Goal: Information Seeking & Learning: Learn about a topic

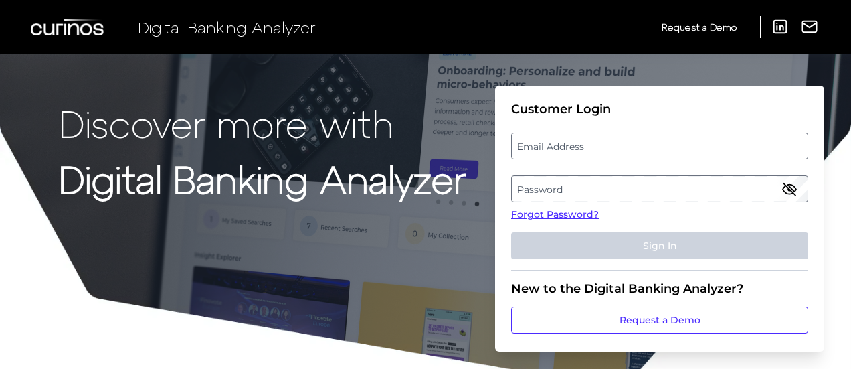
click at [574, 144] on label "Email Address" at bounding box center [659, 146] width 295 height 24
click at [574, 144] on input "email" at bounding box center [659, 145] width 297 height 27
click at [570, 147] on input "Email Address" at bounding box center [659, 145] width 297 height 27
type input "[PERSON_NAME][EMAIL_ADDRESS][PERSON_NAME][DOMAIN_NAME]"
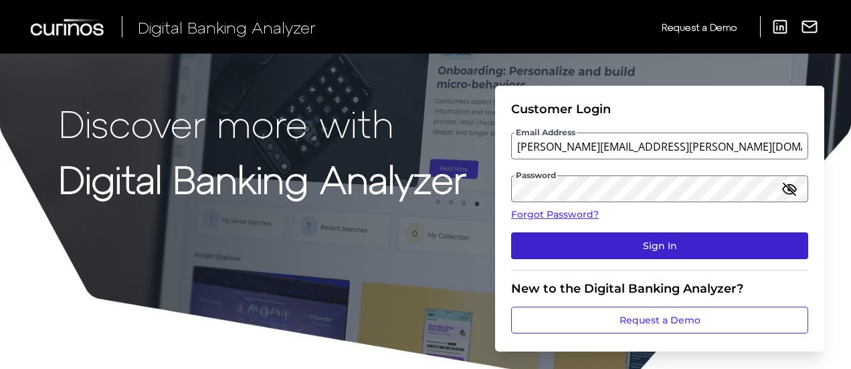
click at [637, 238] on button "Sign In" at bounding box center [659, 245] width 297 height 27
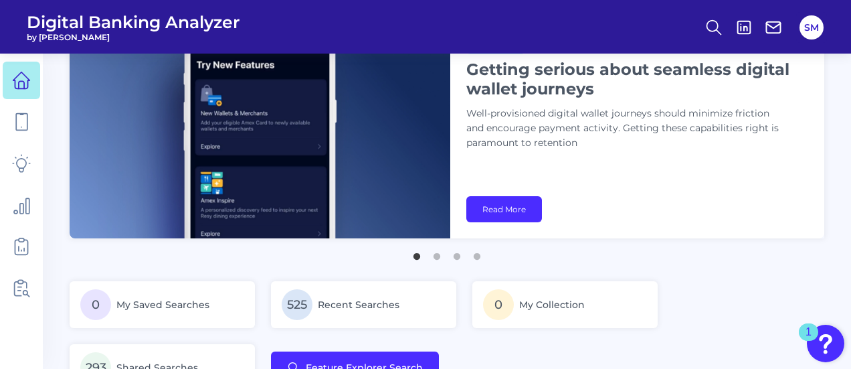
scroll to position [67, 0]
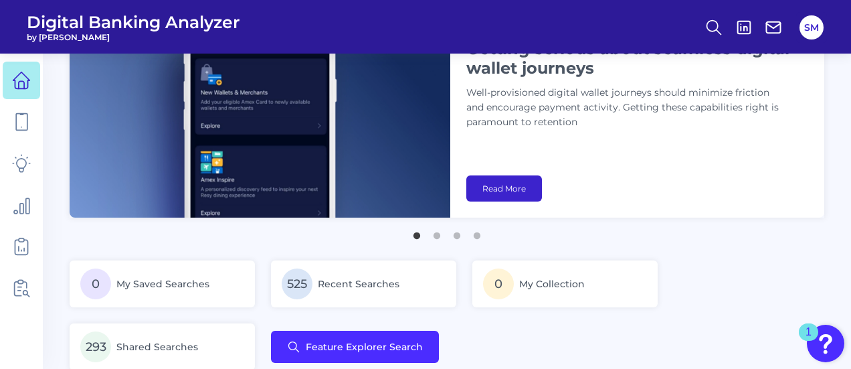
click at [512, 197] on link "Read More" at bounding box center [504, 188] width 76 height 26
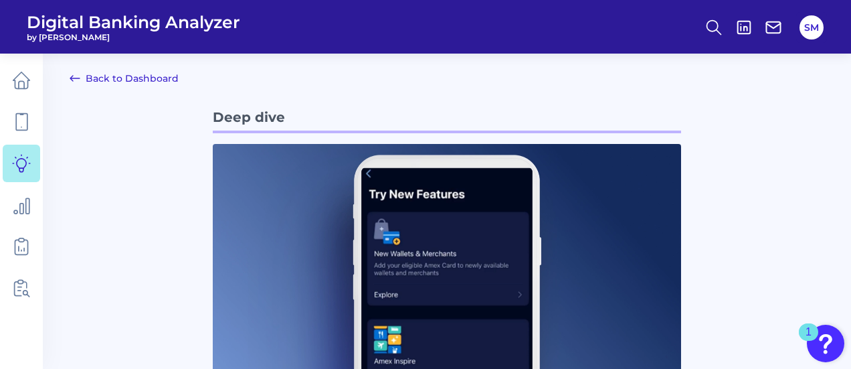
click at [128, 78] on link "Back to Dashboard" at bounding box center [124, 78] width 109 height 16
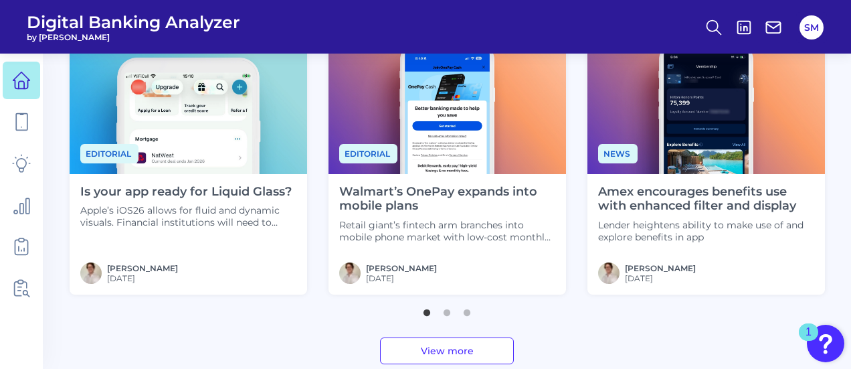
scroll to position [468, 0]
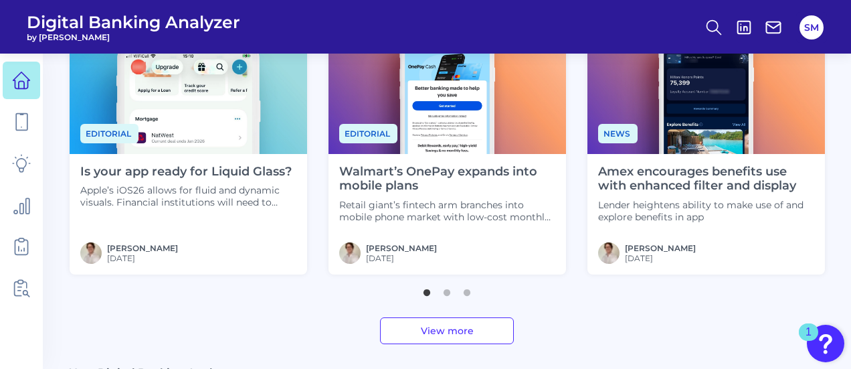
click at [446, 328] on link "View more" at bounding box center [447, 330] width 134 height 27
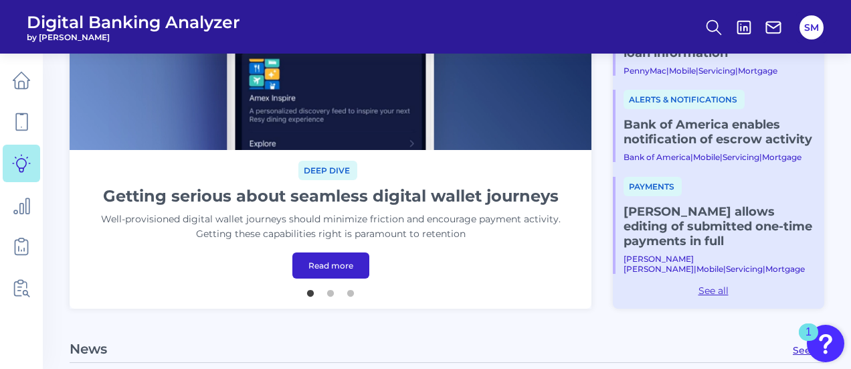
scroll to position [268, 0]
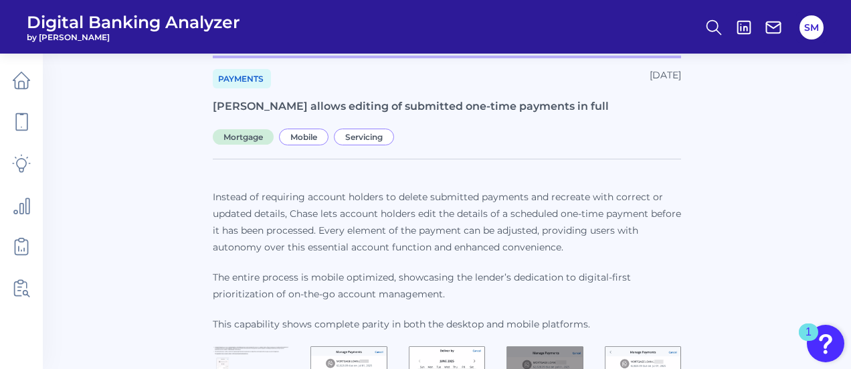
scroll to position [134, 0]
